Goal: Task Accomplishment & Management: Use online tool/utility

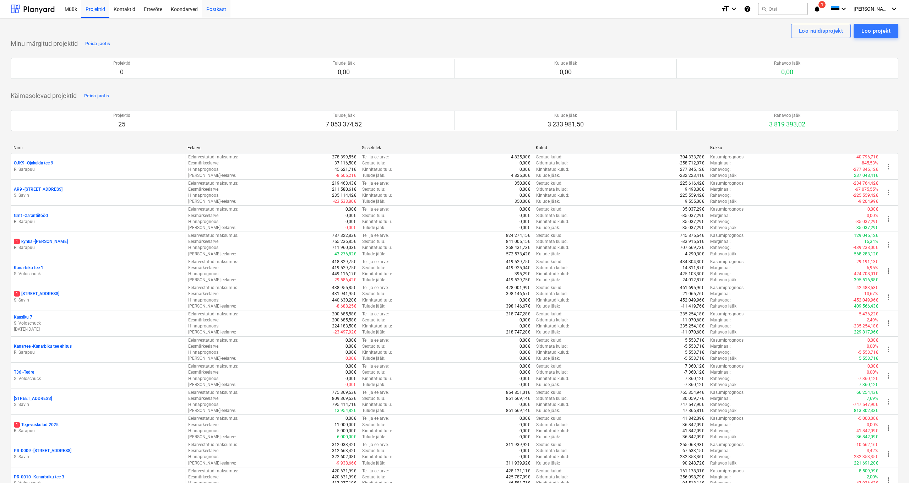
click at [215, 9] on div "Postkast" at bounding box center [216, 9] width 28 height 18
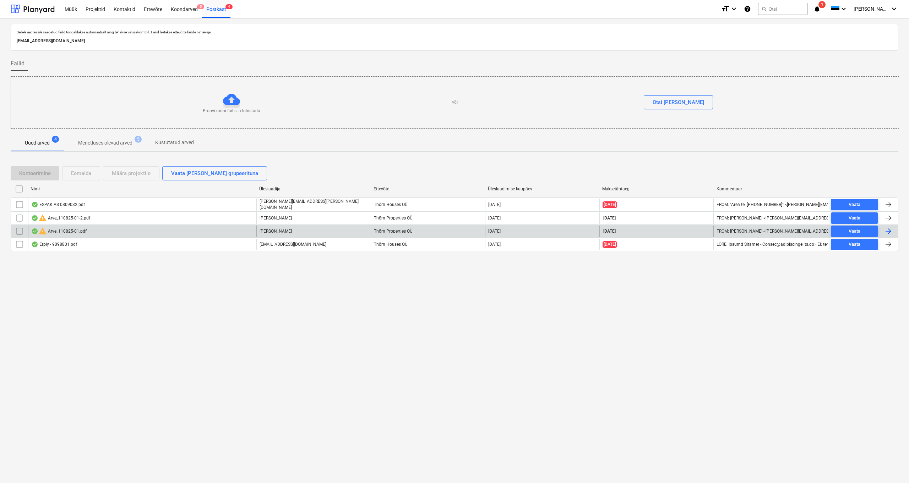
click at [60, 229] on div "warning Arve_110825-01.pdf" at bounding box center [58, 231] width 55 height 9
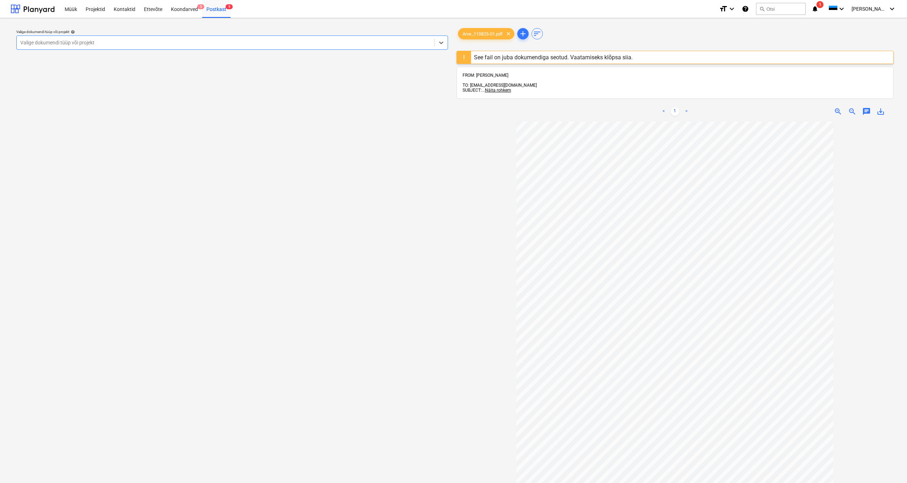
click at [68, 42] on div "Valige dokumendi tüüp või projekt" at bounding box center [225, 43] width 411 height 6
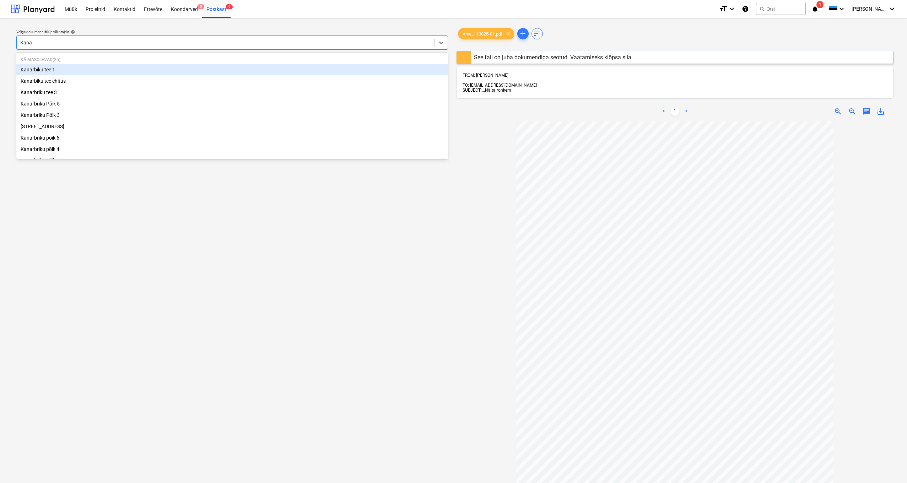
type input "[PERSON_NAME]"
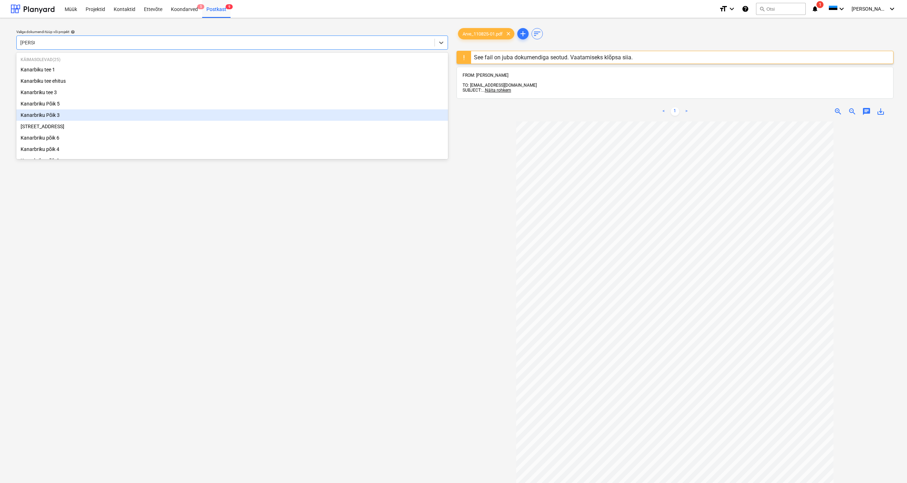
click at [52, 115] on div "Kanarbriku Põik 3" at bounding box center [231, 114] width 431 height 11
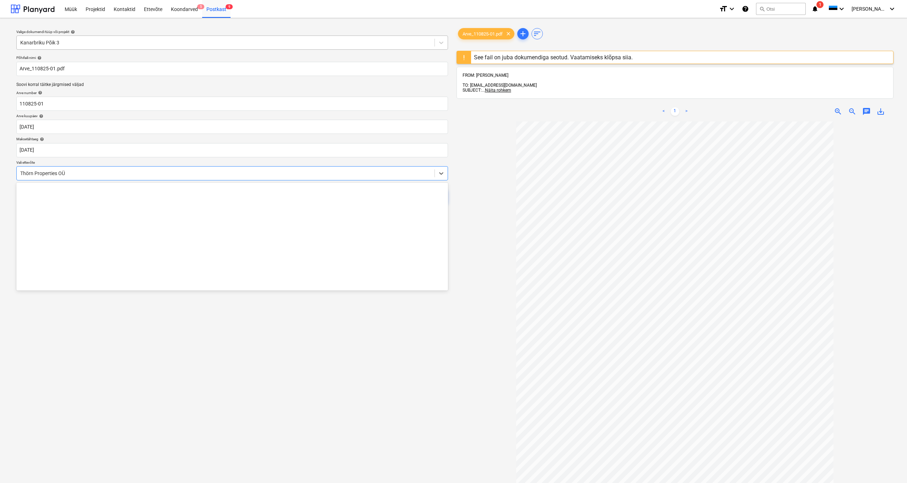
click at [18, 171] on div "Thörn Properties OÜ" at bounding box center [226, 173] width 418 height 10
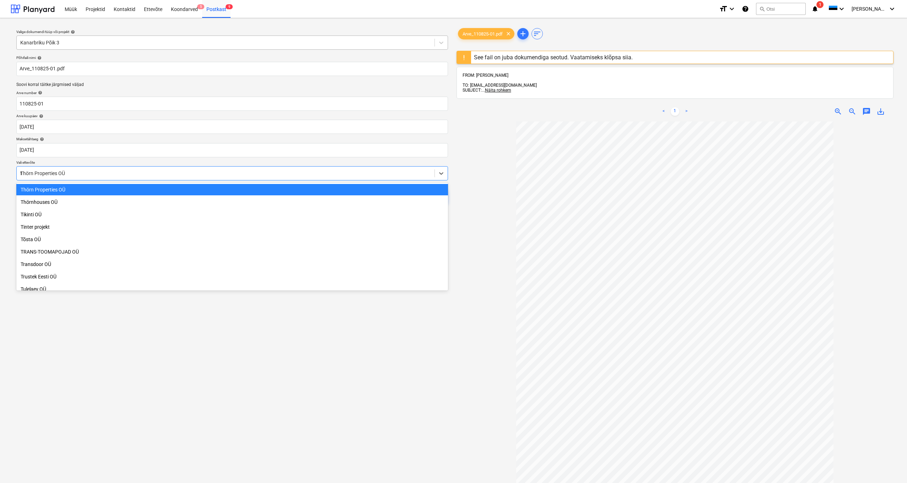
scroll to position [304, 0]
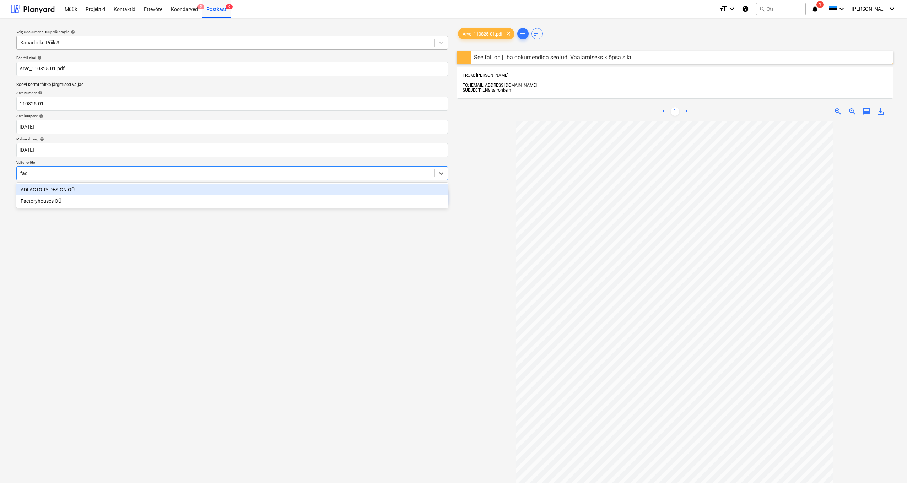
type input "fact"
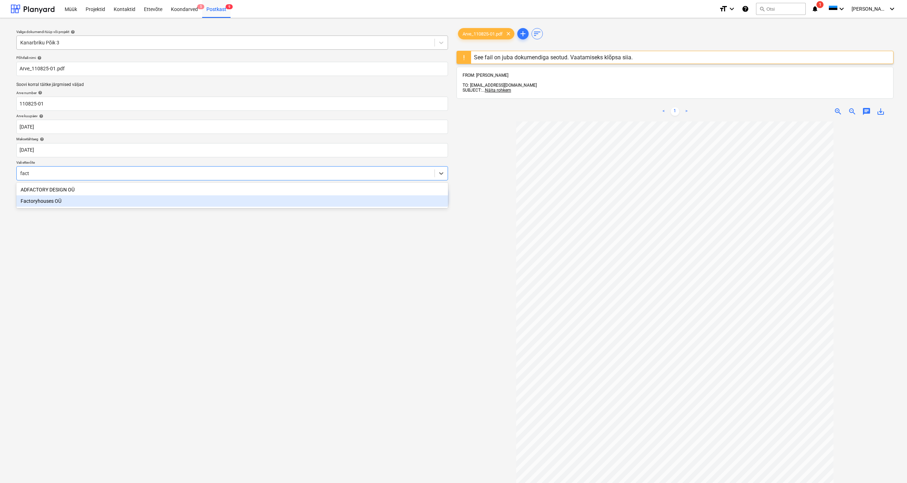
click at [48, 202] on div "Factoryhouses OÜ" at bounding box center [231, 200] width 431 height 11
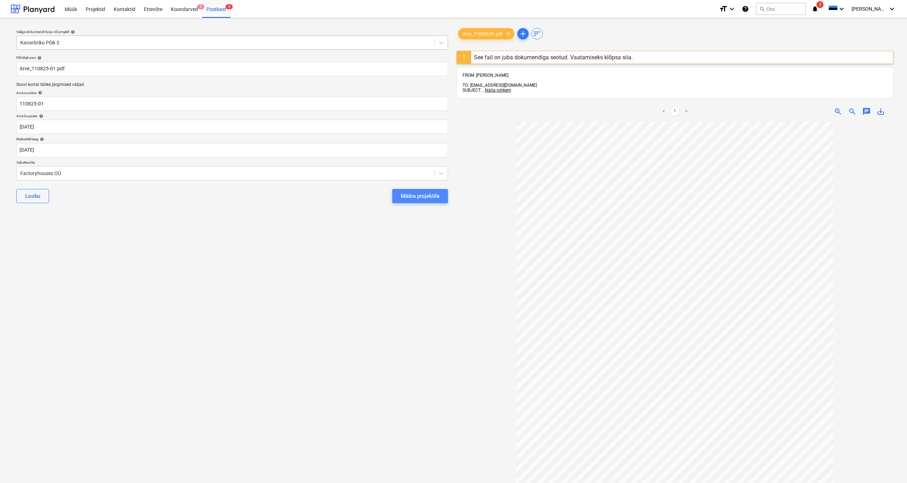
click at [427, 197] on div "Määra projektile" at bounding box center [420, 195] width 39 height 9
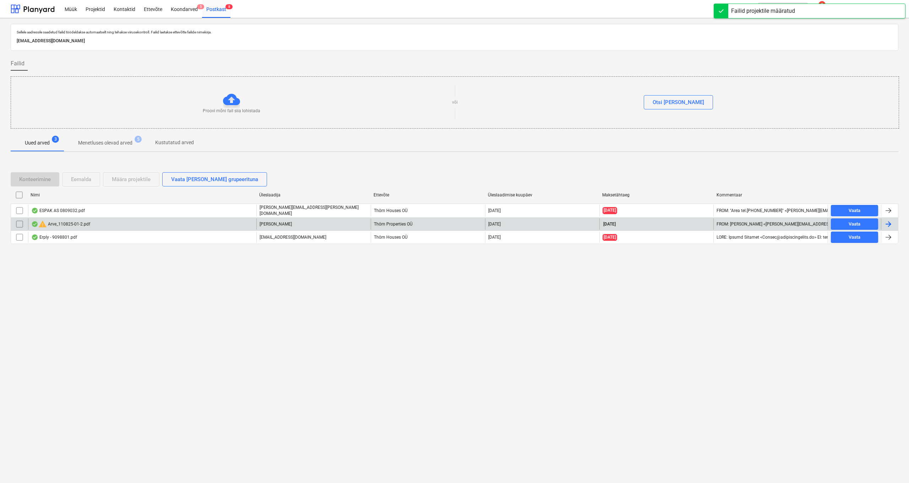
click at [64, 225] on div "warning Arve_110825-01-2.pdf" at bounding box center [60, 224] width 59 height 9
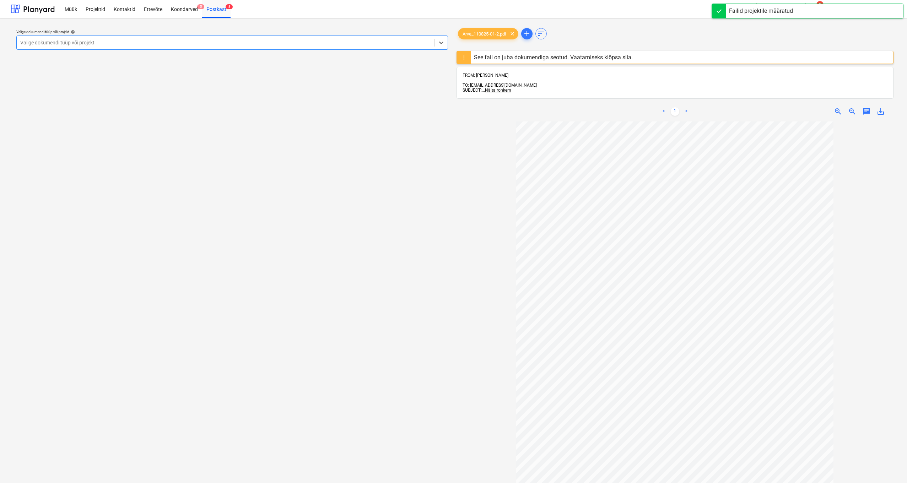
click at [65, 45] on div "Valige dokumendi tüüp või projekt" at bounding box center [225, 43] width 411 height 6
type input "kanarb"
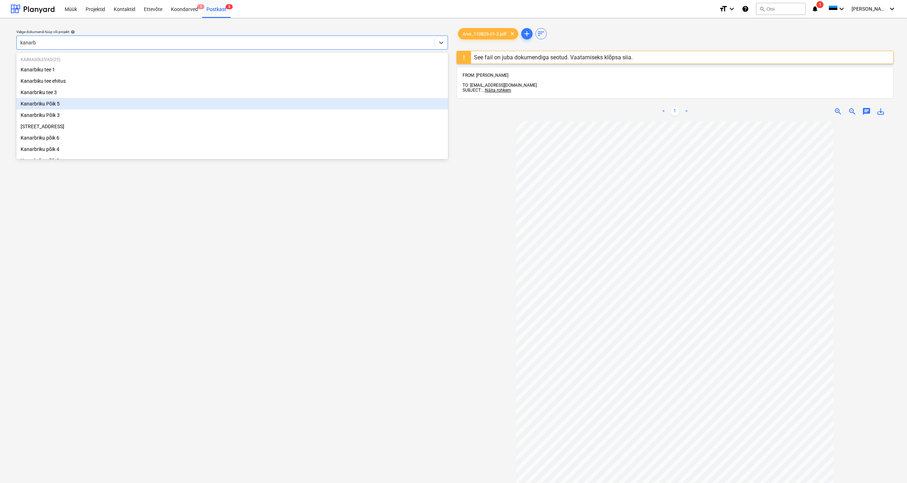
click at [54, 105] on div "Kanarbriku Põik 5" at bounding box center [231, 103] width 431 height 11
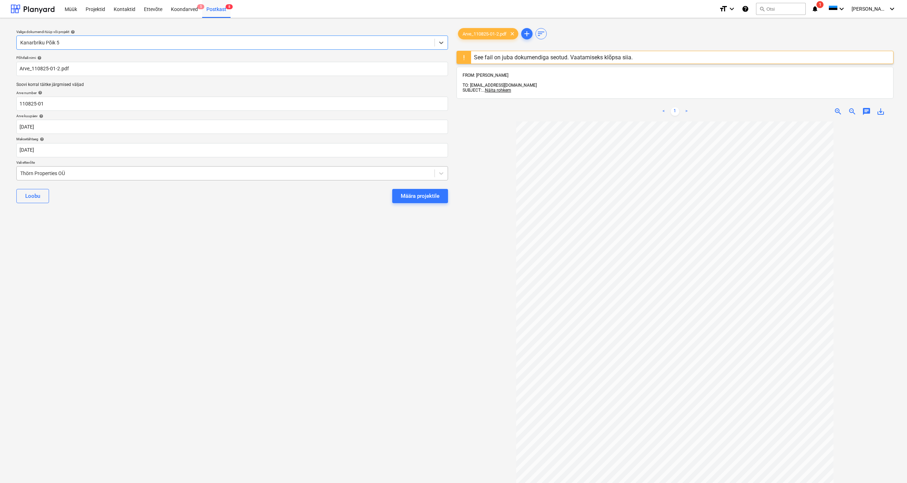
click at [21, 170] on div "Thörn Properties OÜ" at bounding box center [225, 173] width 411 height 6
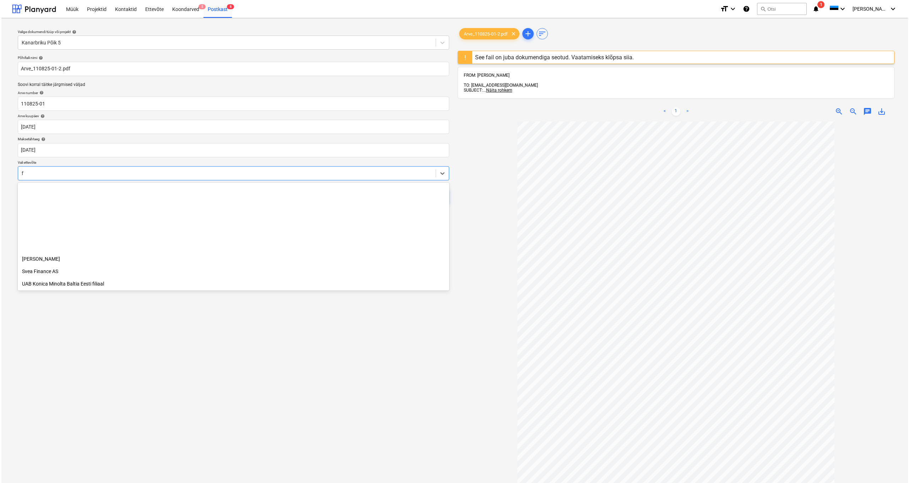
scroll to position [304, 0]
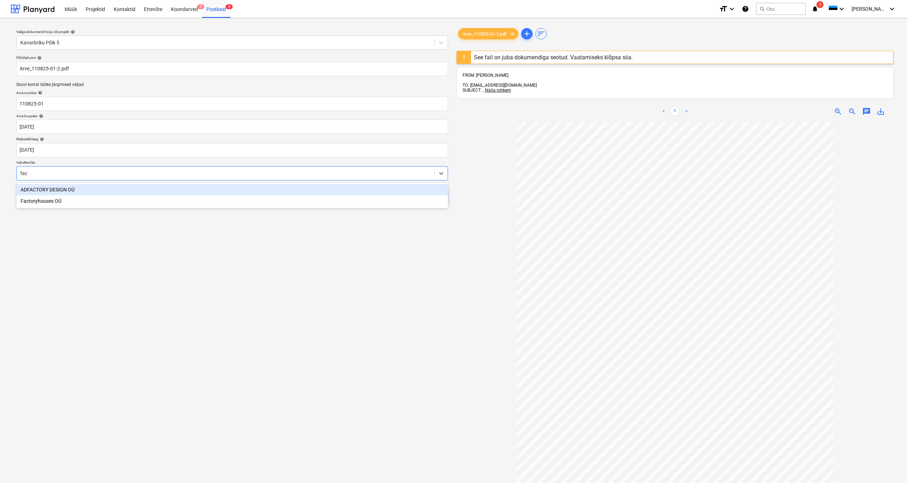
type input "fact"
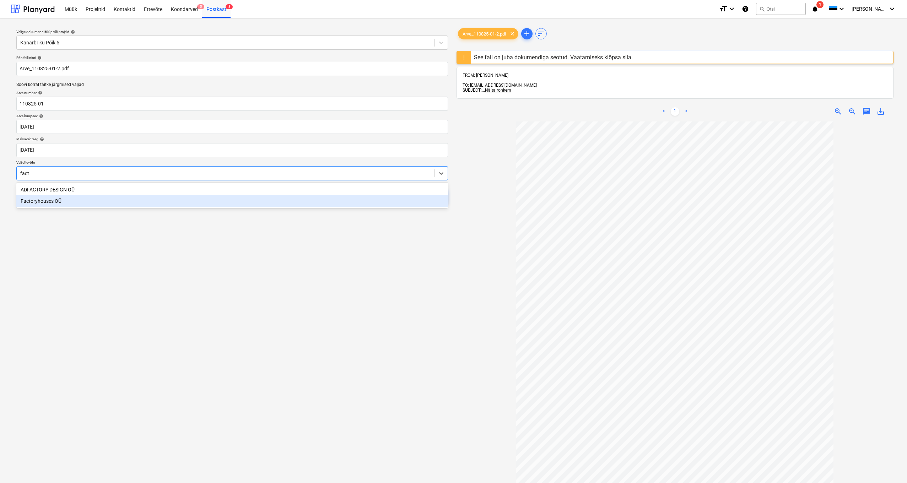
click at [43, 202] on div "Factoryhouses OÜ" at bounding box center [231, 200] width 431 height 11
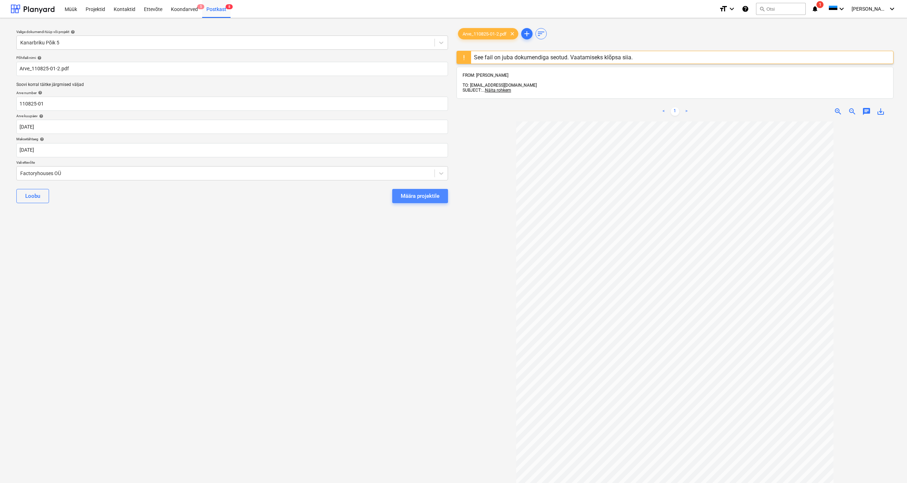
click at [415, 194] on div "Määra projektile" at bounding box center [420, 195] width 39 height 9
